Goal: Find specific page/section: Find specific page/section

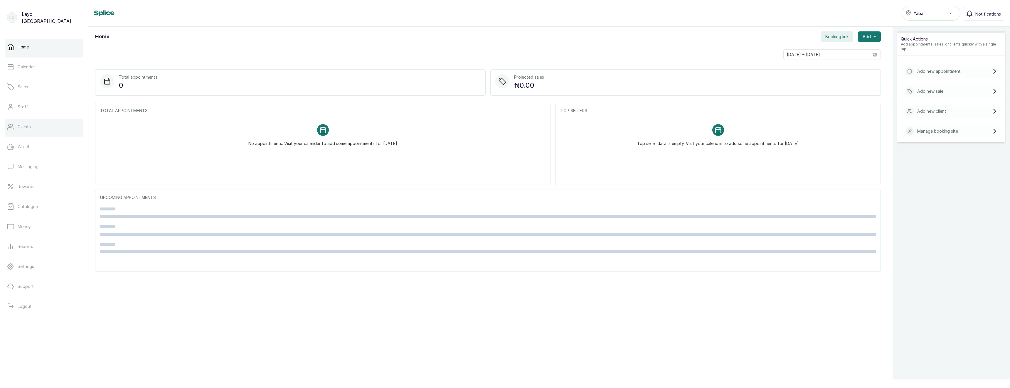
click at [42, 135] on div at bounding box center [44, 136] width 78 height 2
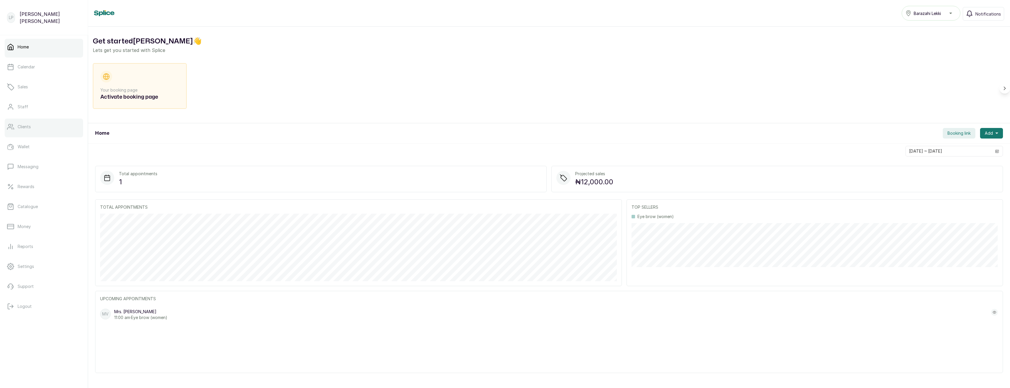
click at [29, 130] on link "Clients" at bounding box center [44, 127] width 78 height 16
click at [14, 125] on icon at bounding box center [10, 126] width 7 height 7
